Goal: Task Accomplishment & Management: Complete application form

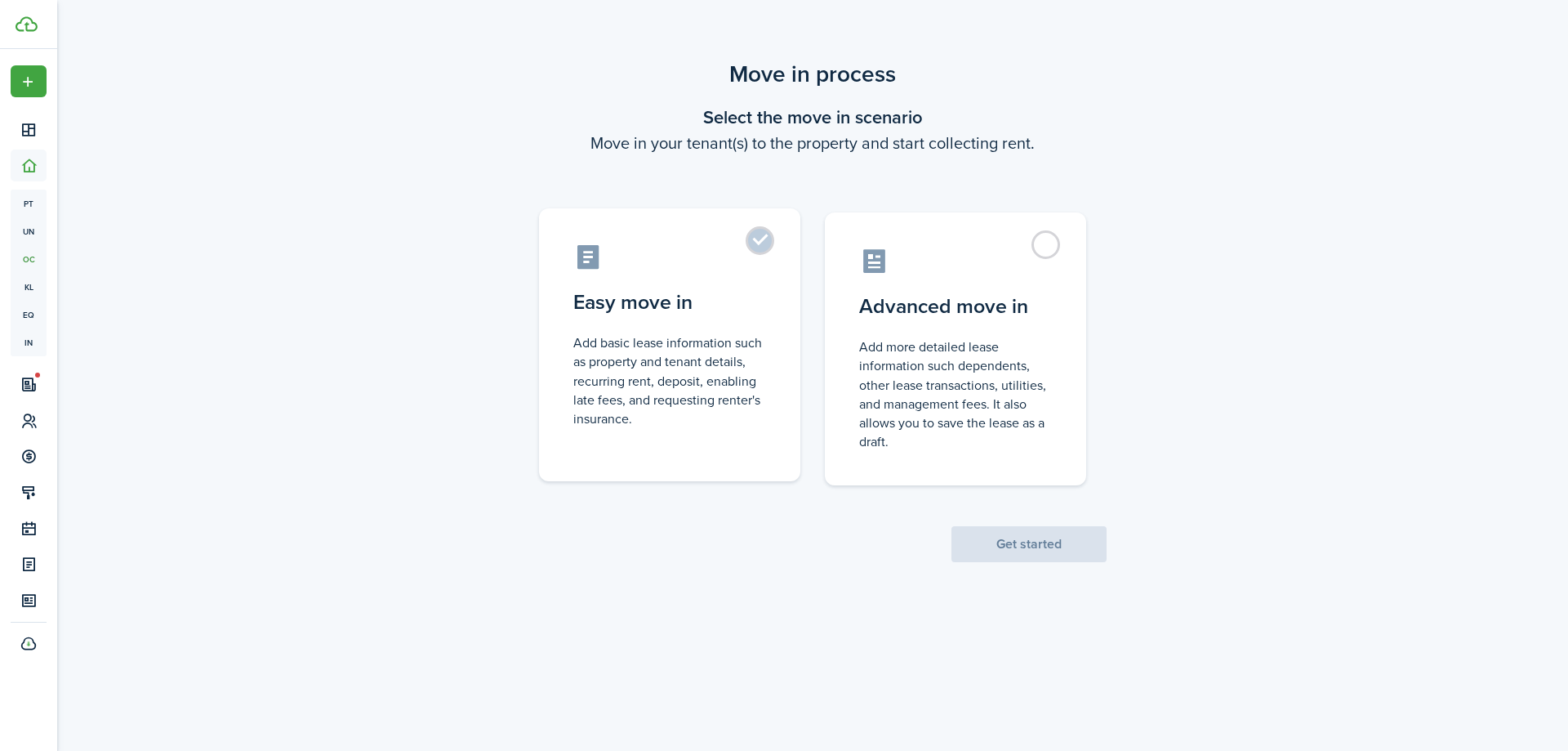
click at [764, 248] on label "Easy move in Add basic lease information such as property and tenant details, r…" at bounding box center [669, 345] width 261 height 273
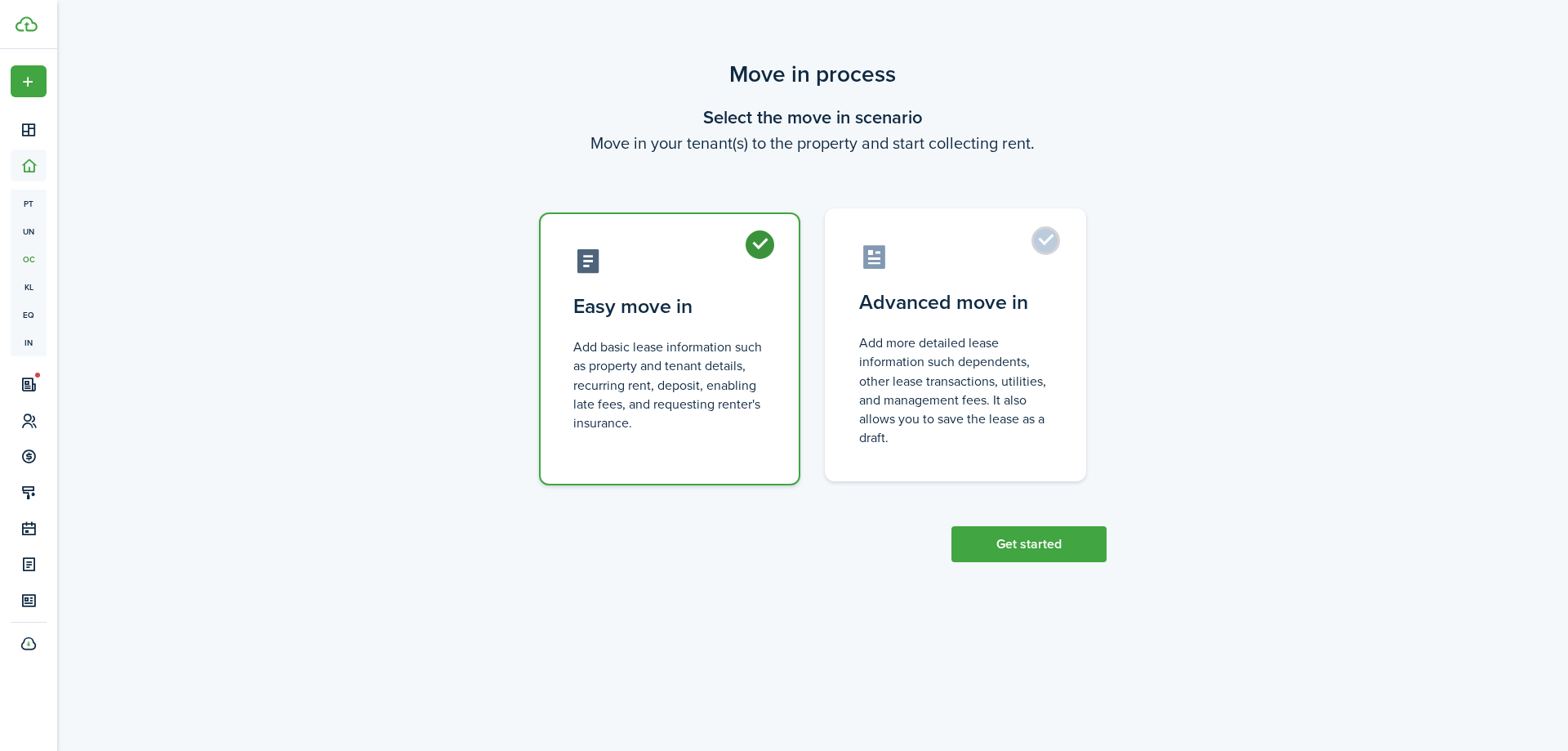
click at [963, 252] on control-radio-card-icon at bounding box center [956, 257] width 193 height 29
radio input "false"
radio input "true"
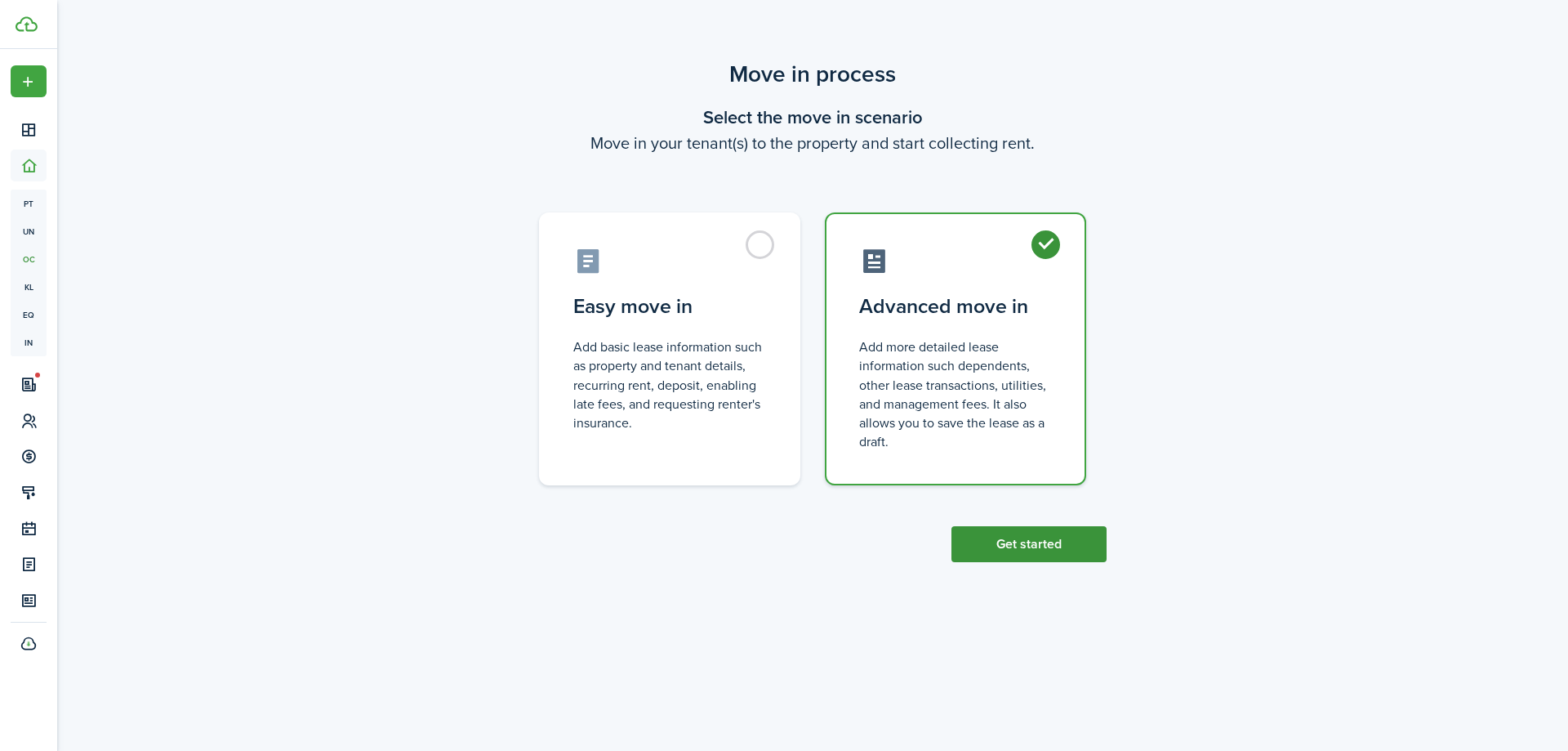
click at [1021, 540] on button "Get started" at bounding box center [1029, 544] width 155 height 36
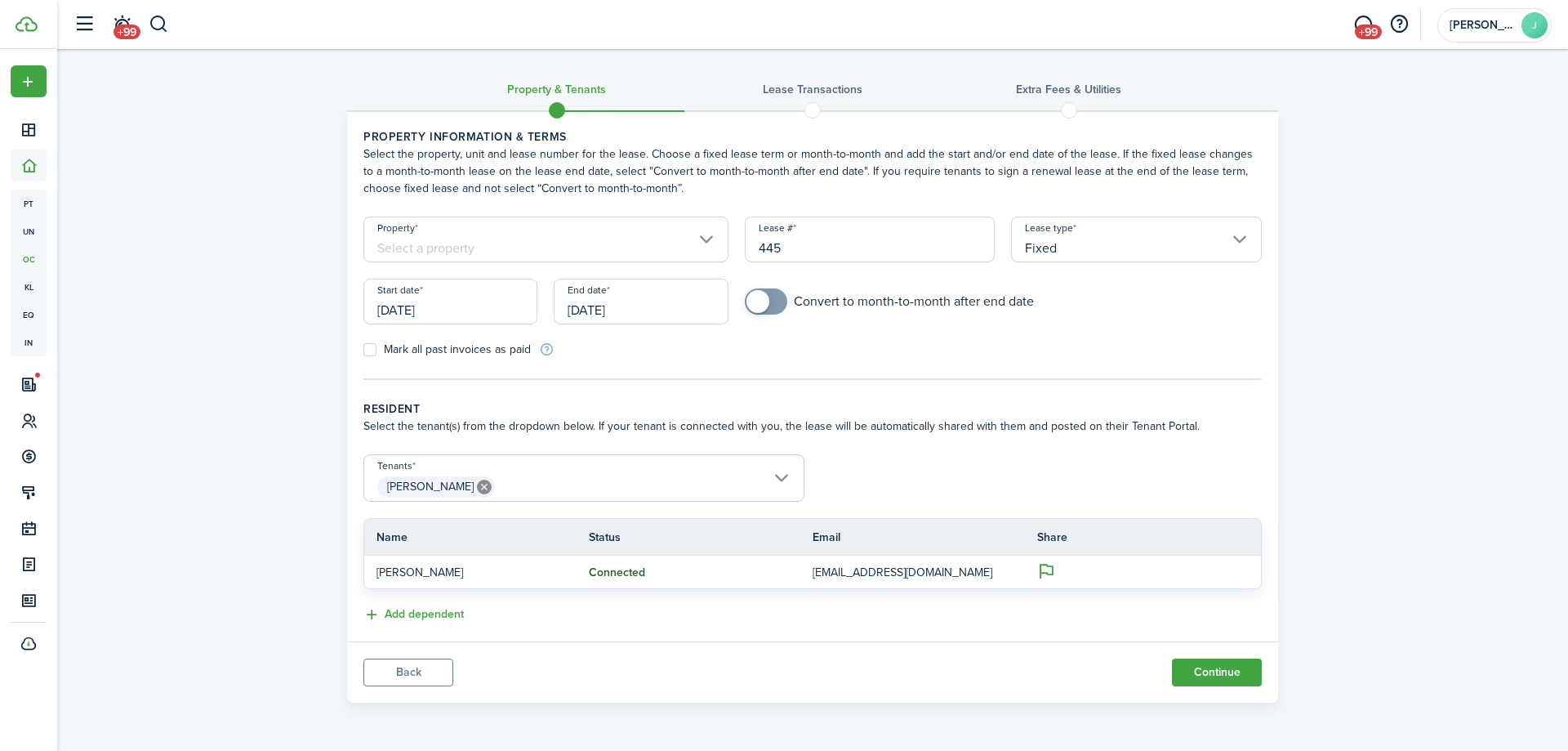
click at [470, 305] on input "[DATE]" at bounding box center [451, 301] width 174 height 46
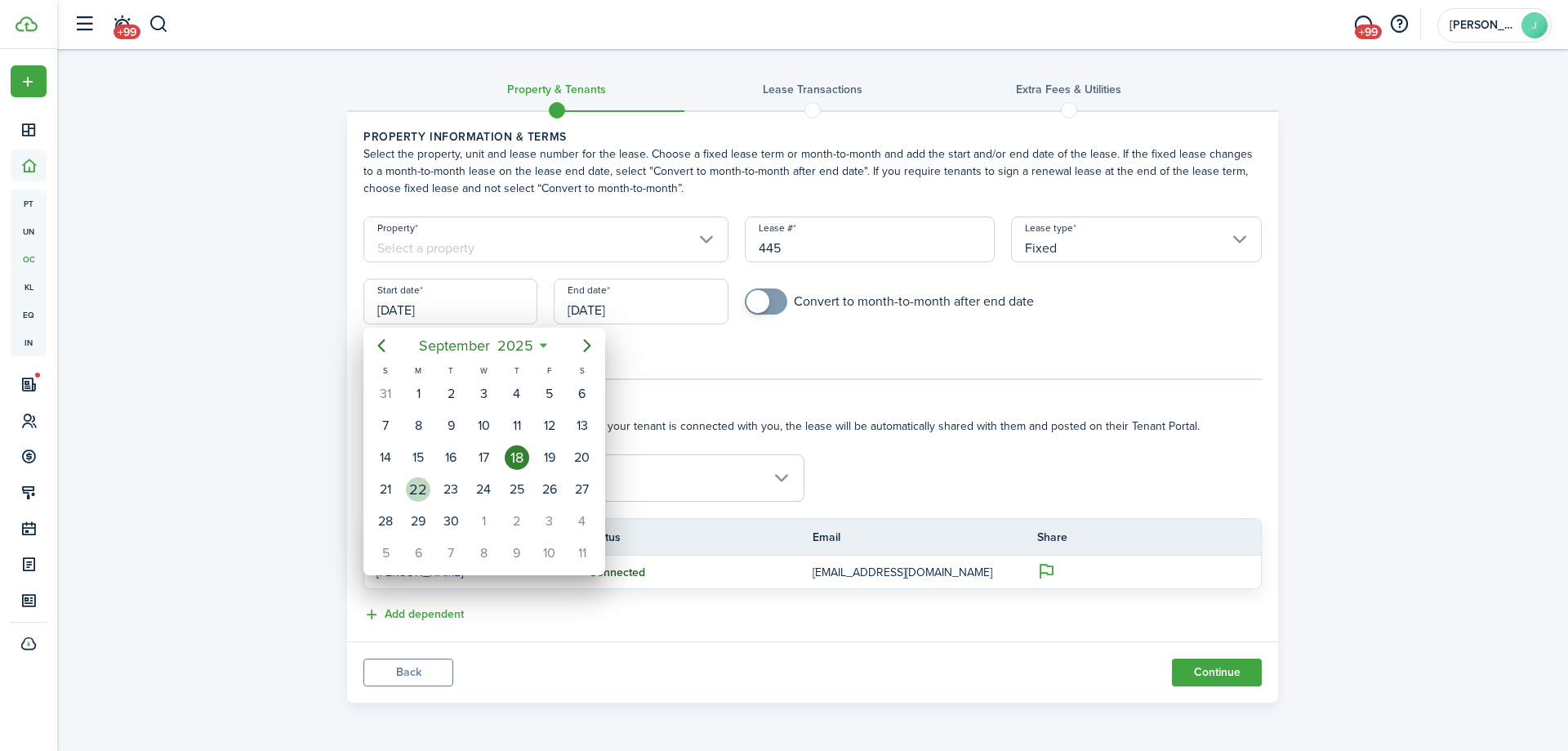
click at [424, 482] on div "22" at bounding box center [418, 489] width 24 height 24
type input "[DATE]"
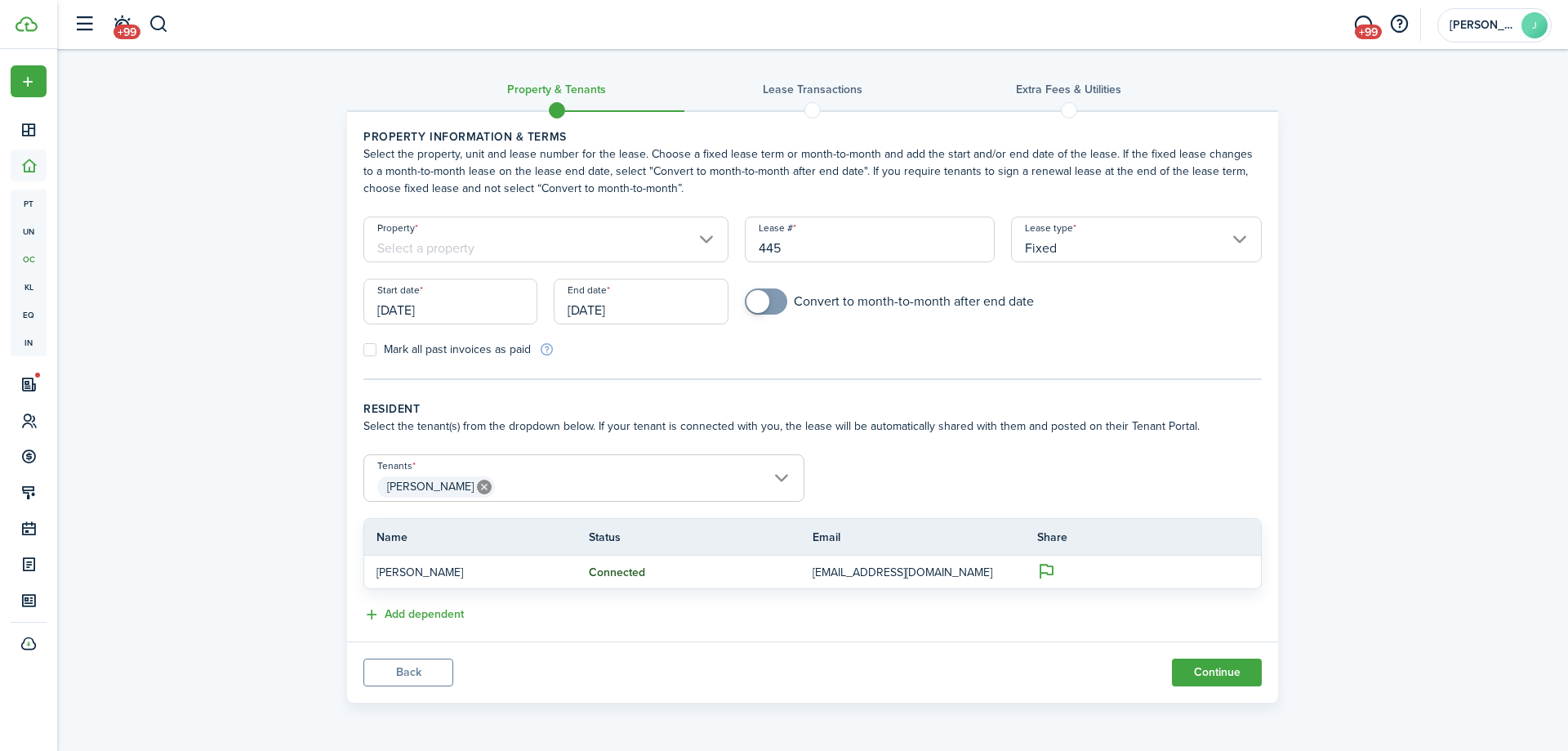
click at [672, 306] on input "[DATE]" at bounding box center [641, 301] width 174 height 46
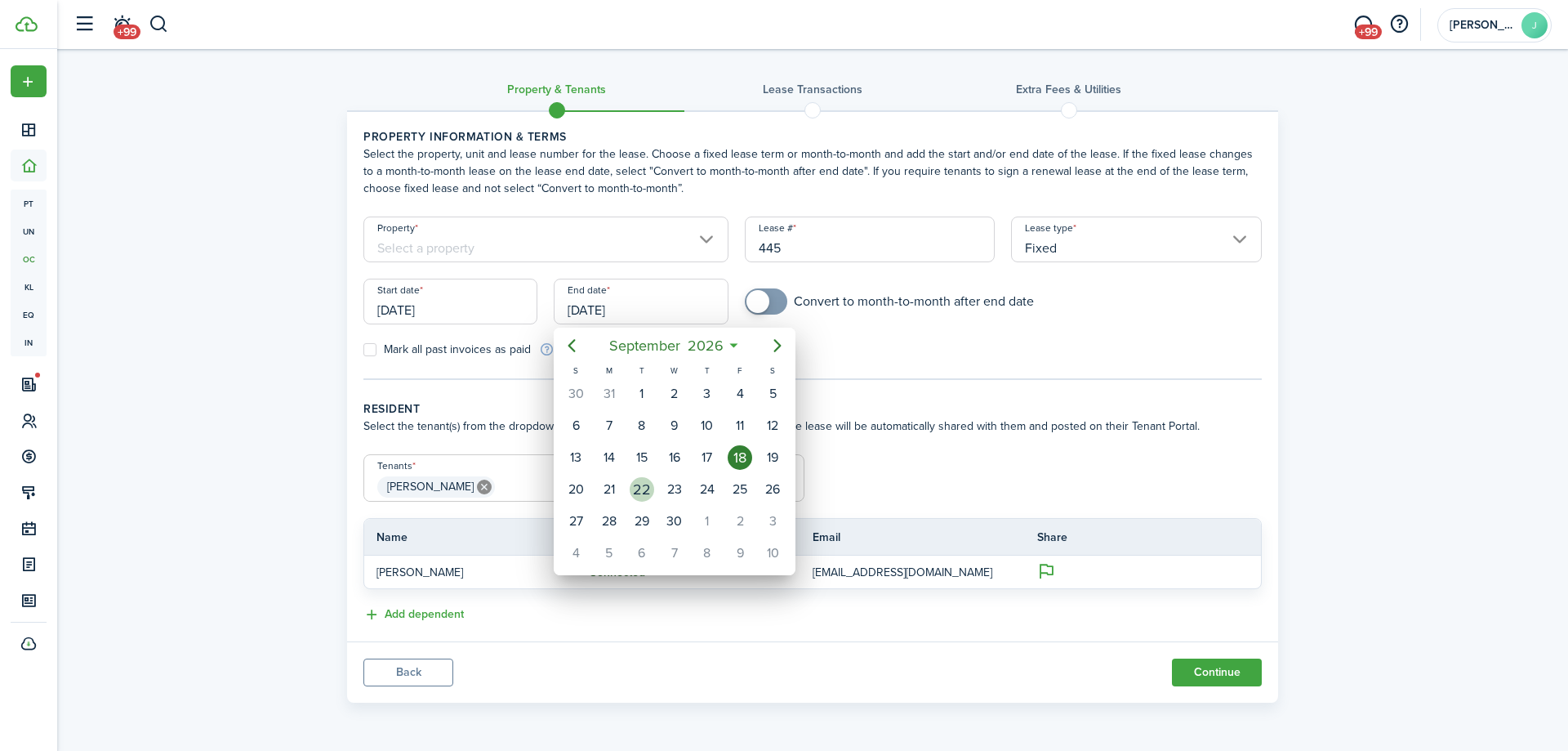
click at [639, 499] on div "22" at bounding box center [641, 489] width 24 height 24
type input "[DATE]"
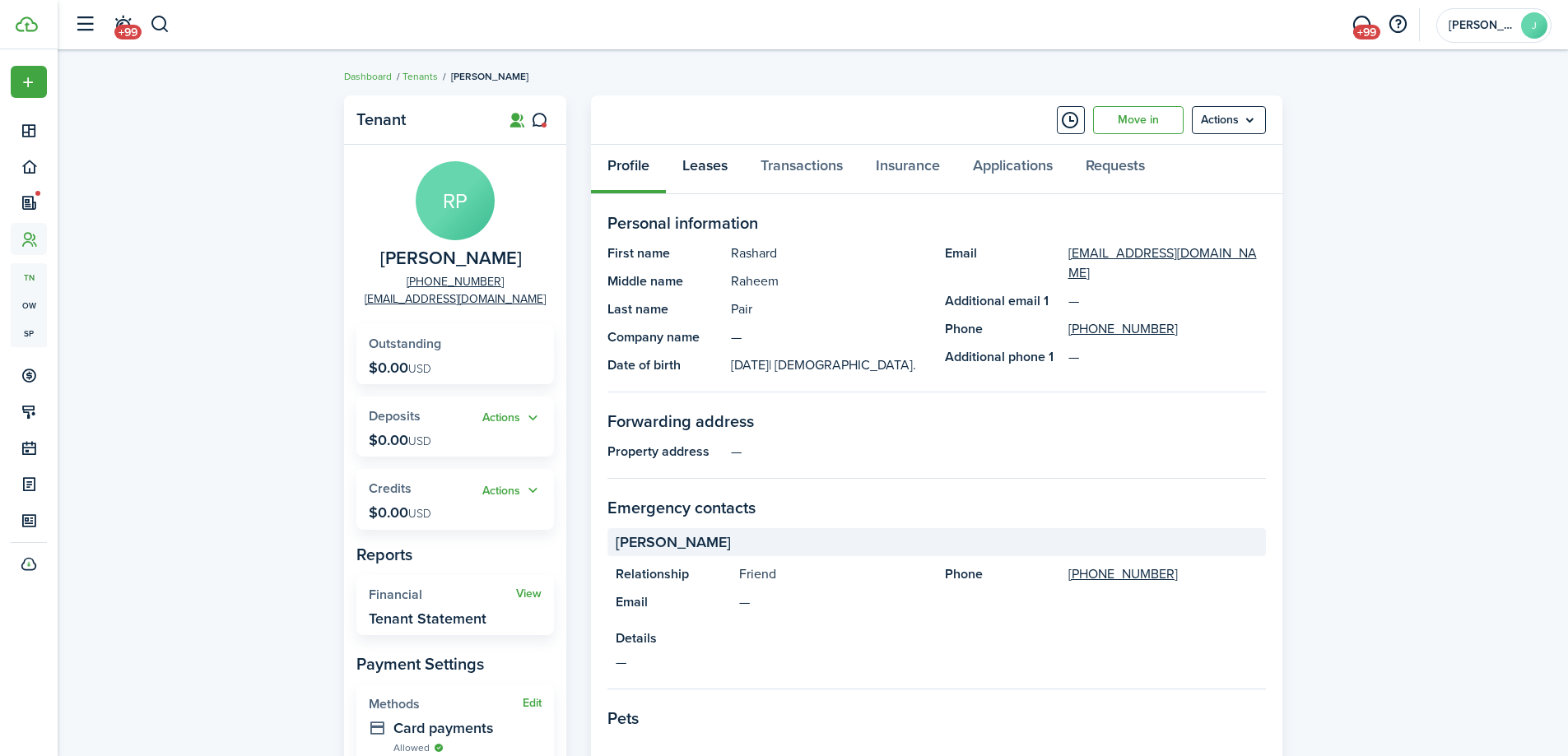
click at [693, 159] on link "Leases" at bounding box center [705, 169] width 78 height 50
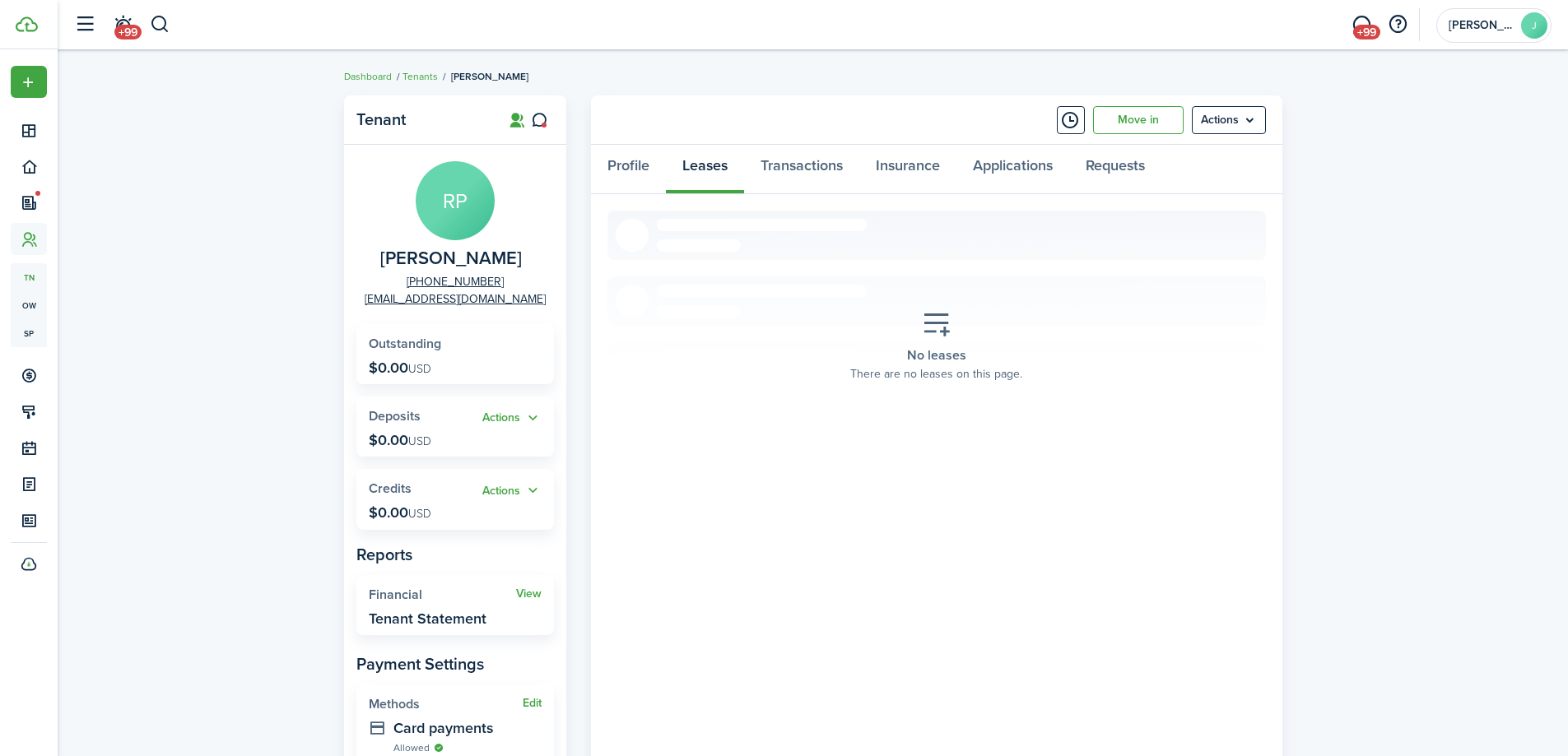
click at [447, 260] on span "[PERSON_NAME]" at bounding box center [451, 259] width 141 height 21
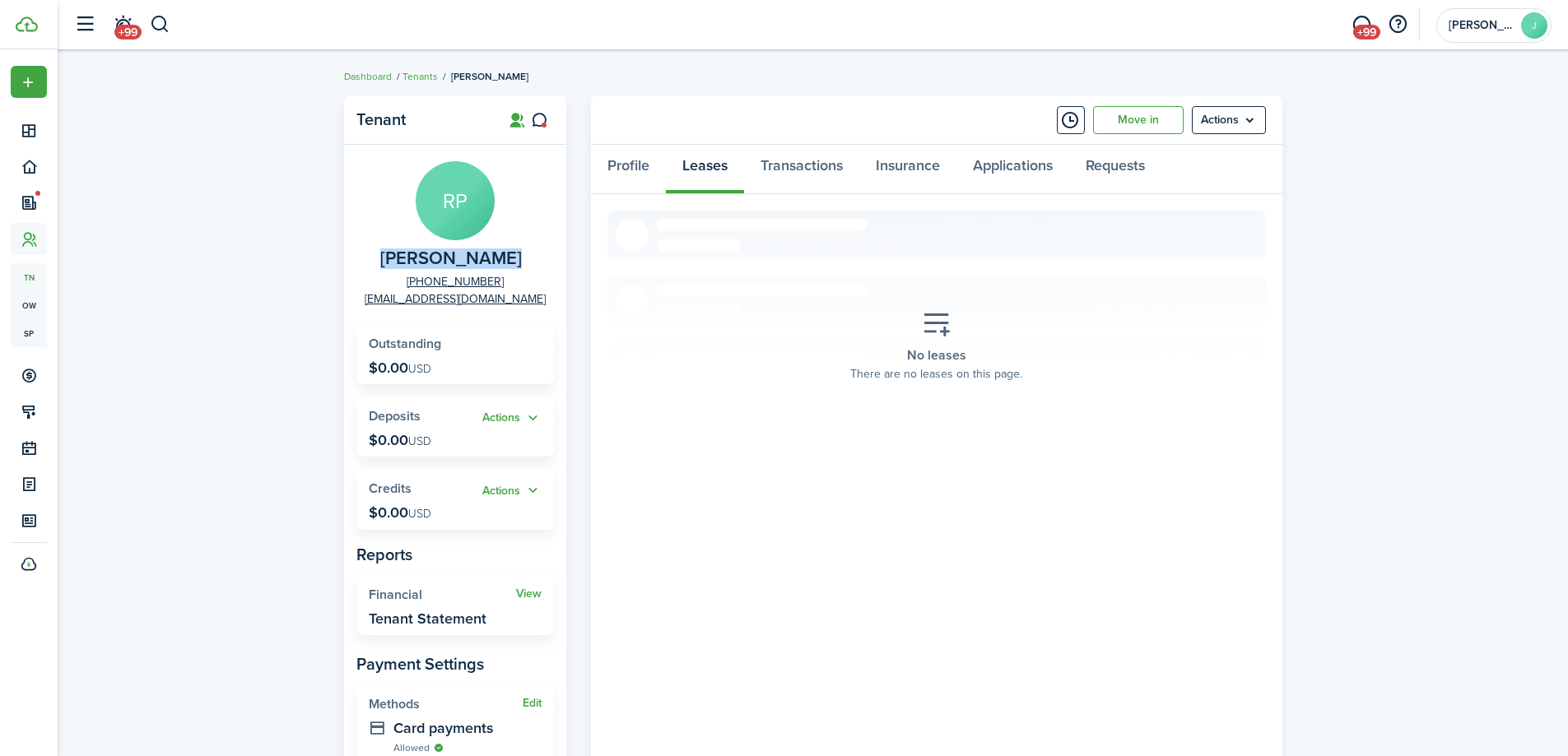
click at [447, 260] on span "[PERSON_NAME]" at bounding box center [451, 259] width 141 height 21
copy span "[PERSON_NAME]"
click at [157, 34] on button "button" at bounding box center [160, 24] width 21 height 28
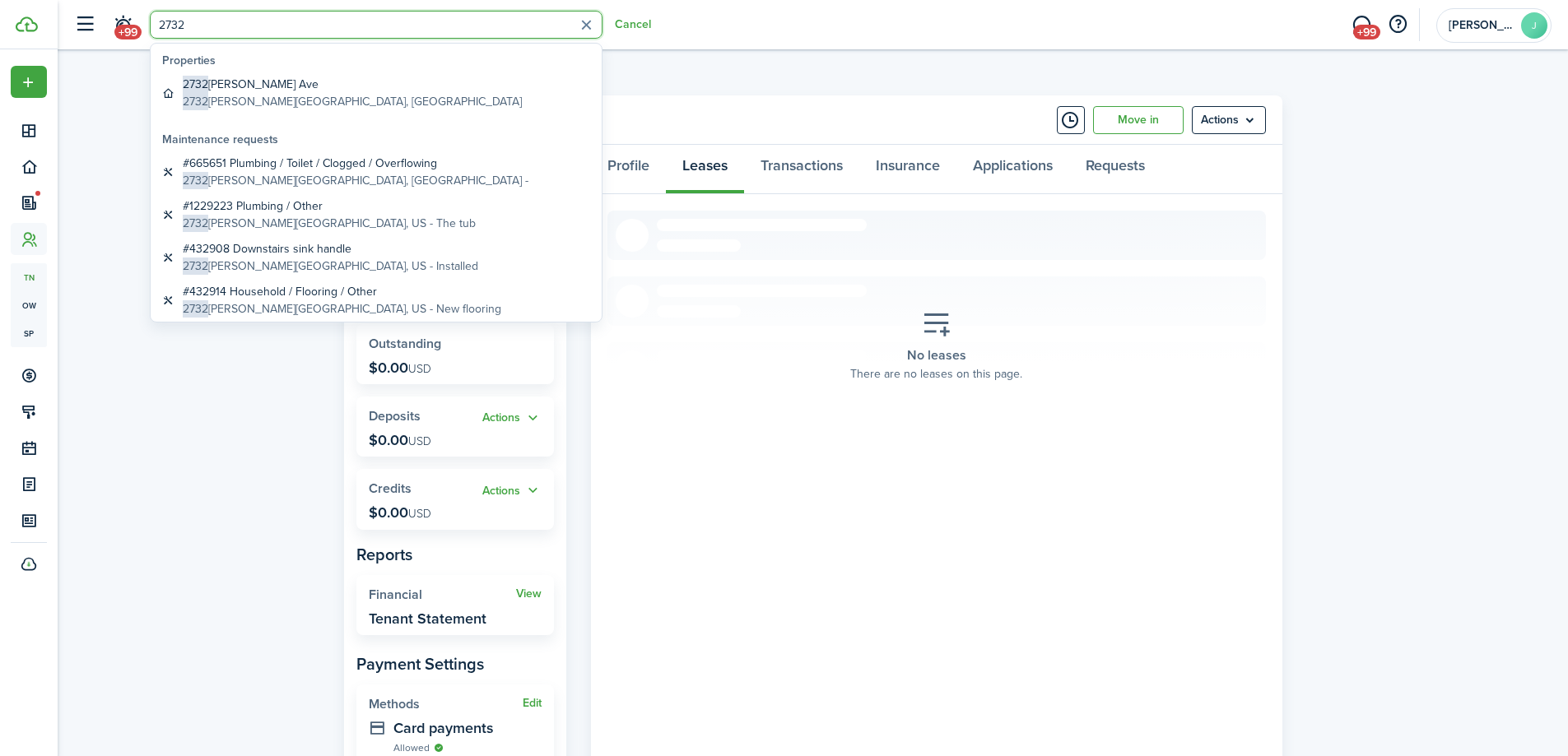
type input "2732"
